Goal: Task Accomplishment & Management: Manage account settings

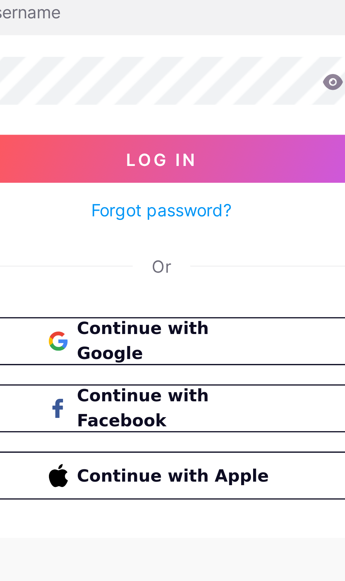
click at [179, 129] on span "Log In" at bounding box center [172, 126] width 21 height 6
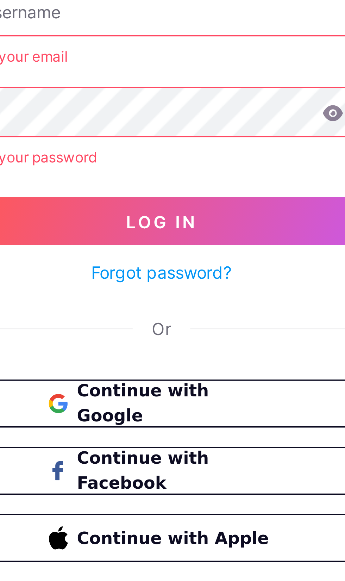
click at [193, 163] on link "Forgot password?" at bounding box center [172, 159] width 41 height 7
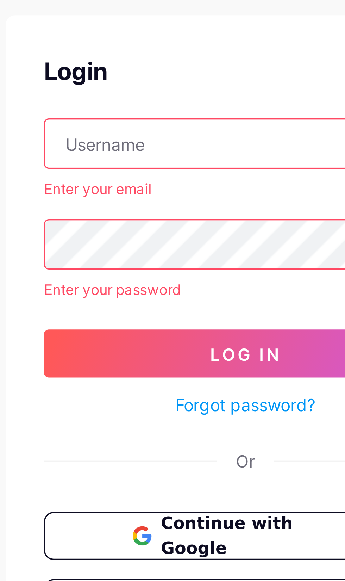
click at [156, 87] on input "text" at bounding box center [173, 83] width 118 height 14
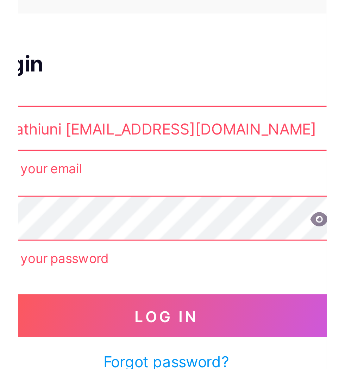
scroll to position [0, 16]
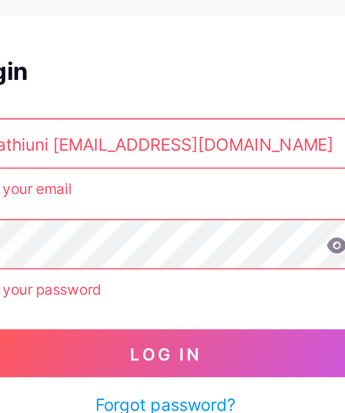
type input "Sathiuni [EMAIL_ADDRESS][DOMAIN_NAME]"
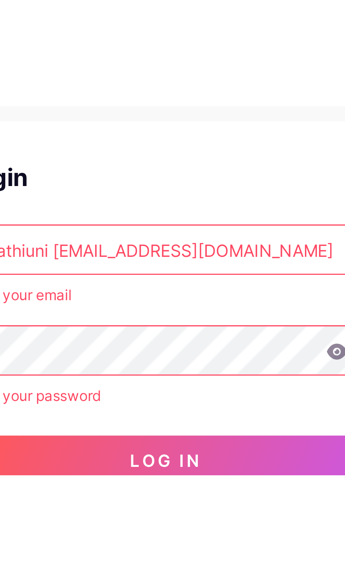
scroll to position [0, 0]
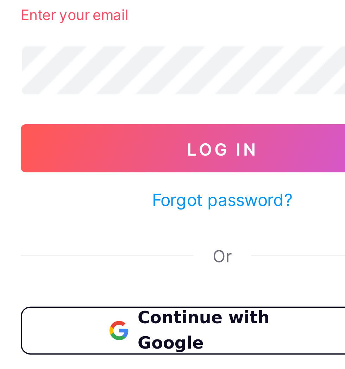
click at [191, 142] on button "Log In" at bounding box center [172, 135] width 118 height 14
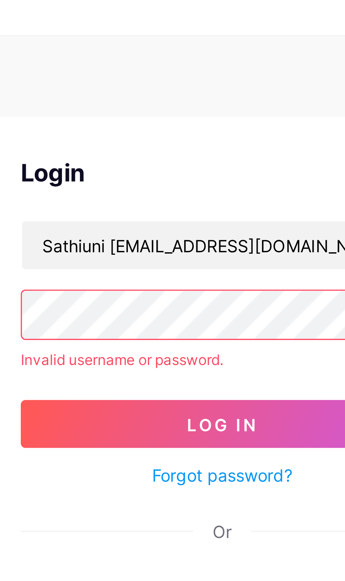
click at [182, 138] on span "Log In" at bounding box center [172, 135] width 21 height 6
